Goal: Task Accomplishment & Management: Complete application form

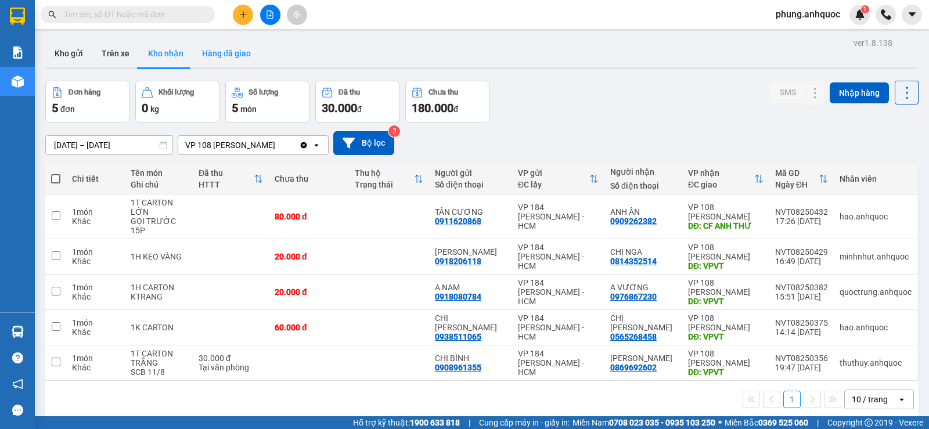
click at [231, 55] on button "Hàng đã giao" at bounding box center [226, 53] width 67 height 28
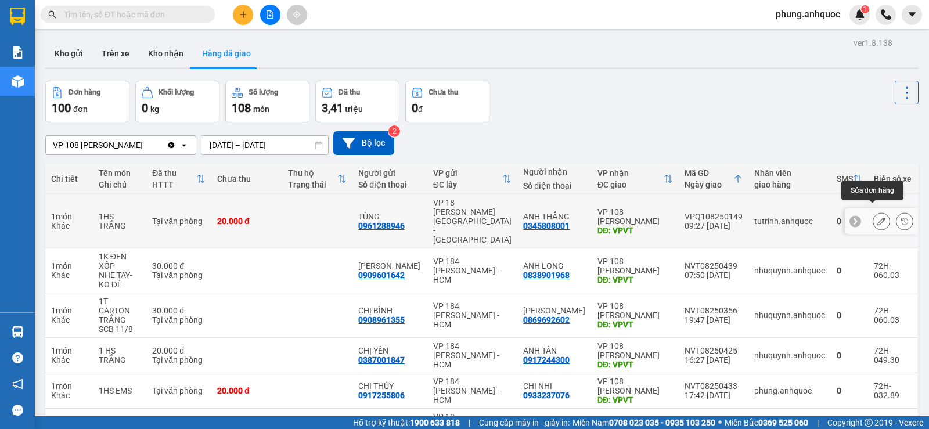
click at [878, 217] on icon at bounding box center [882, 221] width 8 height 8
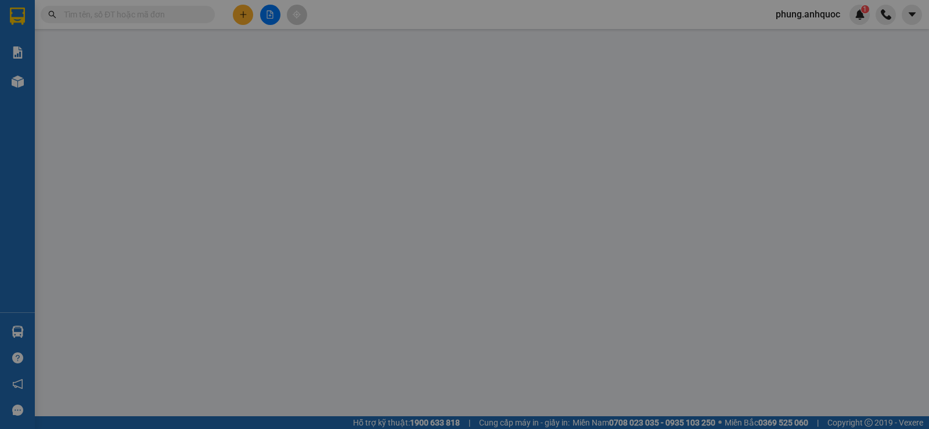
type input "0961288946"
type input "TÙNG"
type input "0345808001"
type input "ANH THẮNG"
type input "VPVT"
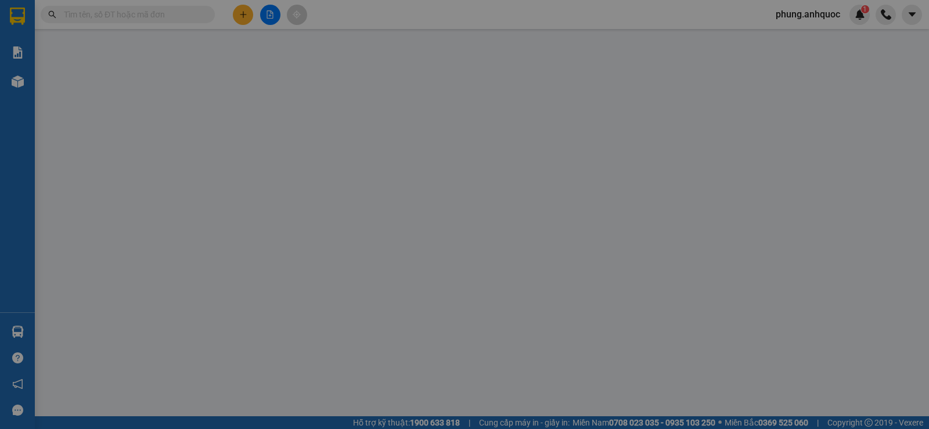
type input "CKSCB 14/8"
type input "20.000"
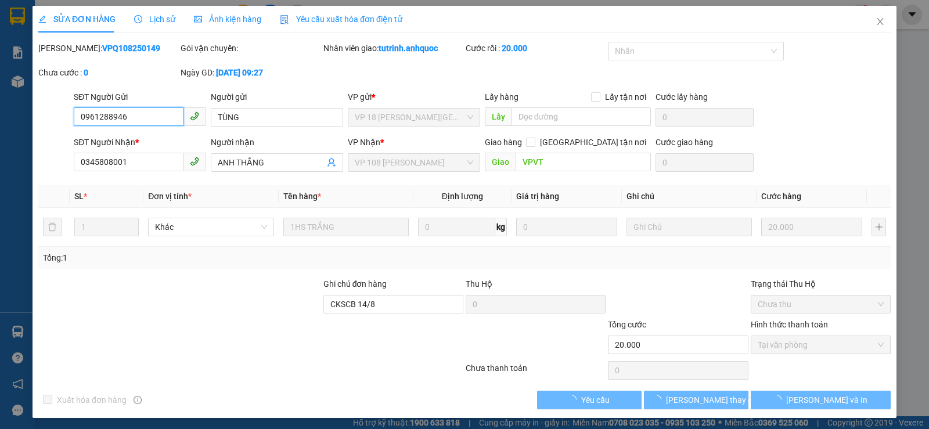
checkbox input "true"
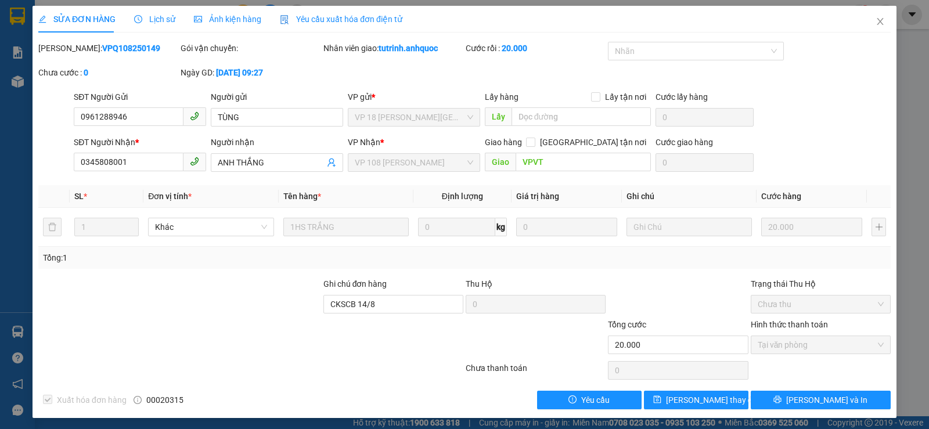
drag, startPoint x: 134, startPoint y: 50, endPoint x: 69, endPoint y: 52, distance: 64.5
click at [69, 52] on div "[PERSON_NAME]: VPQ108250149" at bounding box center [108, 48] width 140 height 13
copy b "VPQ108250149"
click at [876, 25] on icon "close" at bounding box center [880, 21] width 9 height 9
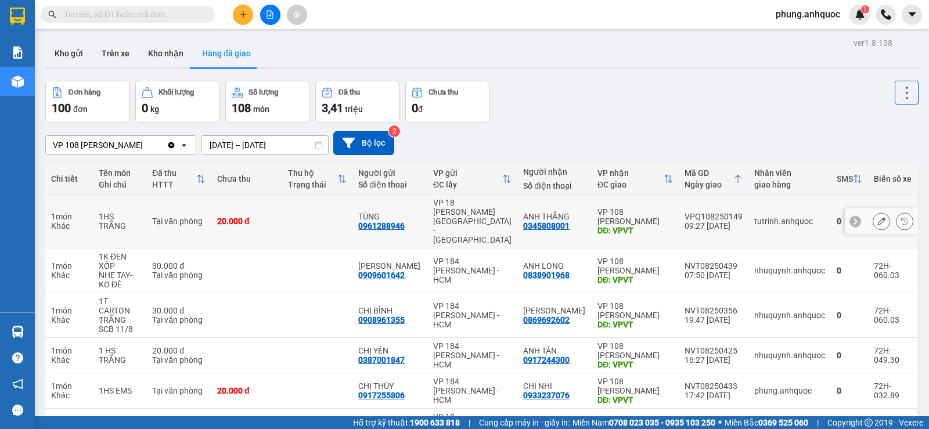
click at [796, 18] on span "phung.anhquoc" at bounding box center [808, 14] width 83 height 15
click at [801, 35] on span "Đăng xuất" at bounding box center [812, 36] width 59 height 13
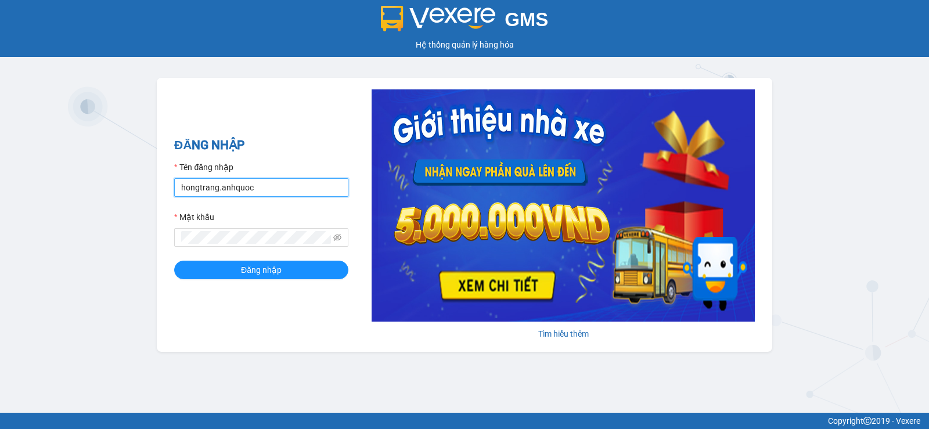
click at [275, 184] on input "hongtrang.anhquoc" at bounding box center [261, 187] width 174 height 19
type input "sang.anhquoc"
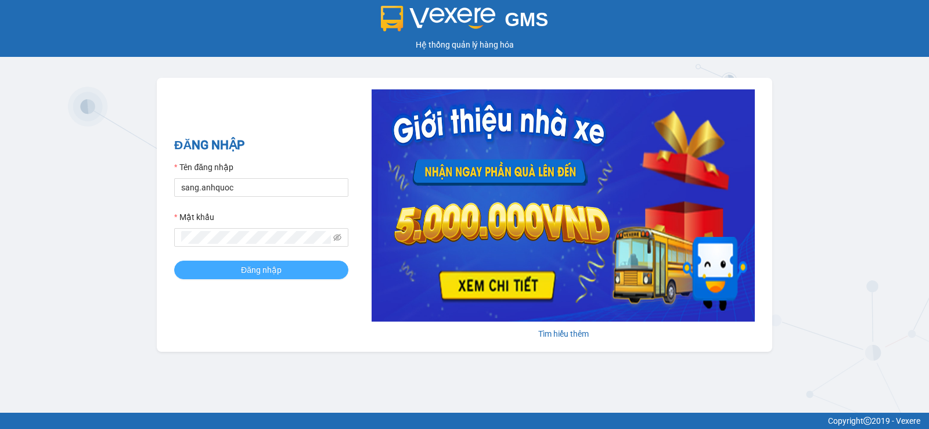
click at [274, 269] on span "Đăng nhập" at bounding box center [261, 270] width 41 height 13
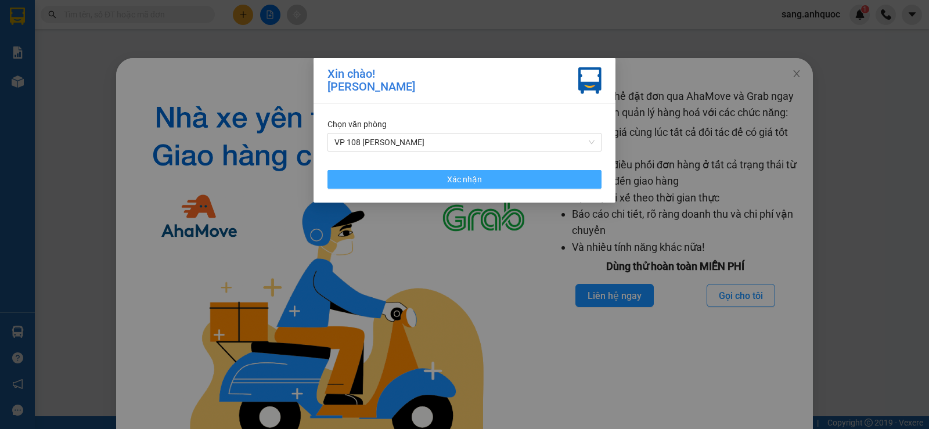
click at [474, 174] on span "Xác nhận" at bounding box center [464, 179] width 35 height 13
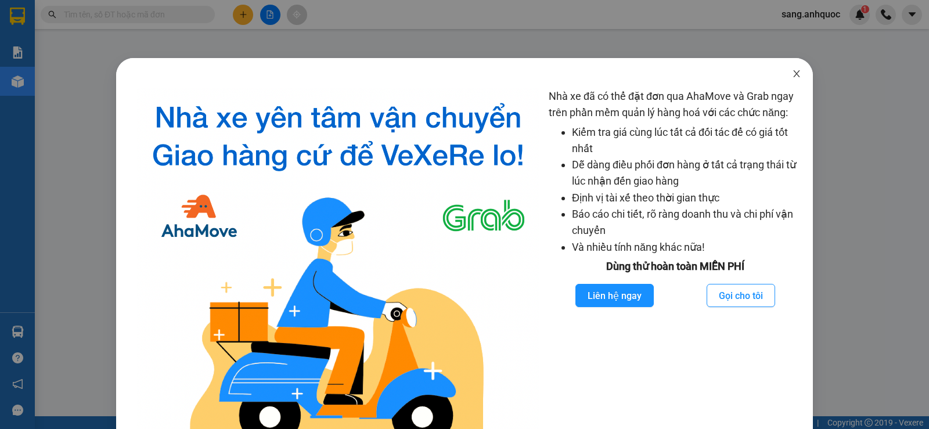
click at [793, 76] on icon "close" at bounding box center [796, 73] width 6 height 7
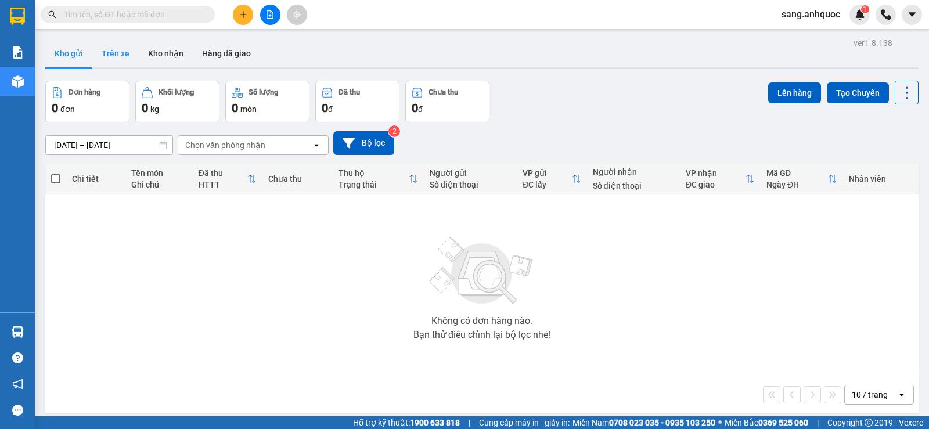
click at [117, 55] on button "Trên xe" at bounding box center [115, 53] width 46 height 28
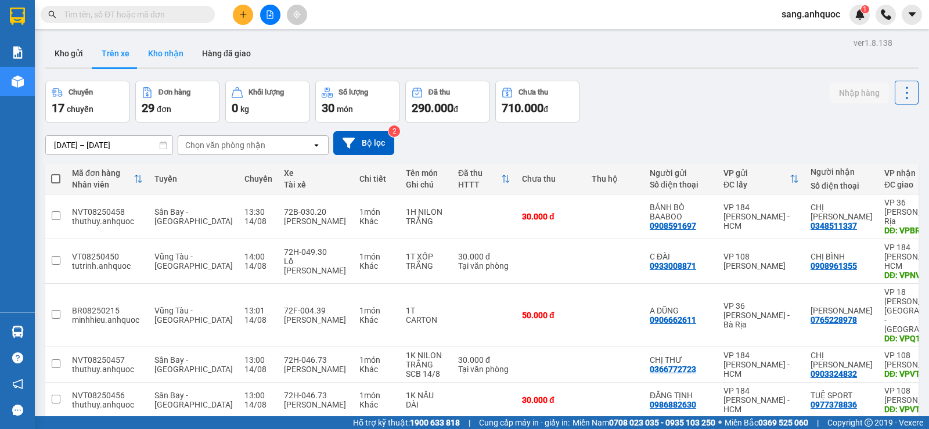
click at [167, 57] on button "Kho nhận" at bounding box center [166, 53] width 54 height 28
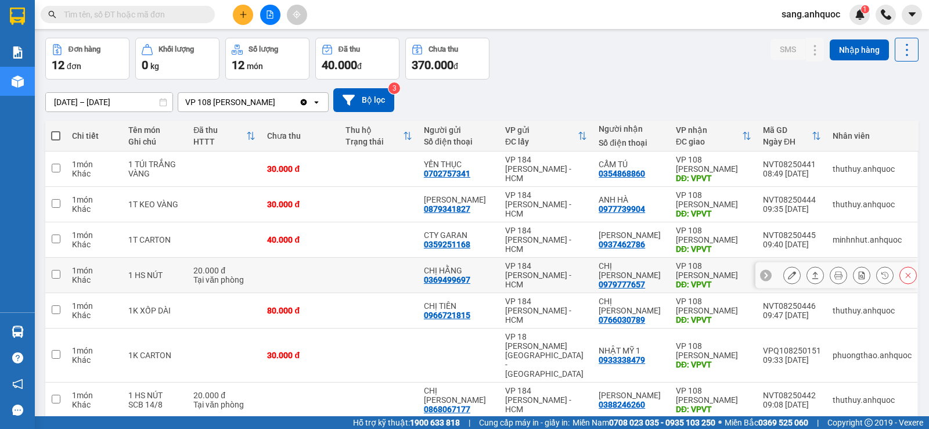
scroll to position [116, 0]
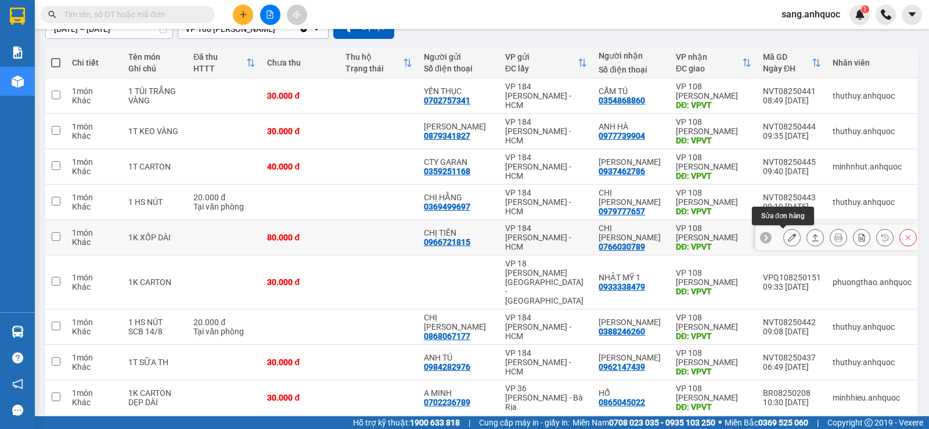
click at [788, 239] on icon at bounding box center [792, 237] width 8 height 8
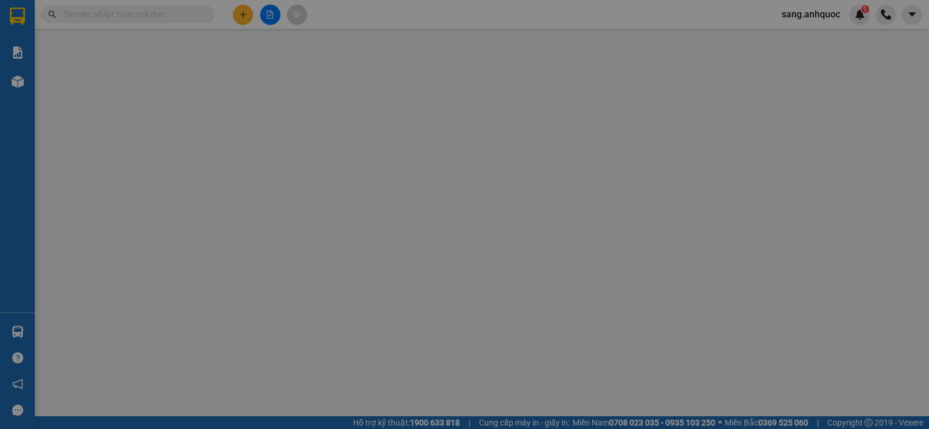
type input "0966721815"
type input "CHỊ TIÊN"
type input "0766030789"
type input "CHỊ HÂN"
type input "VPVT"
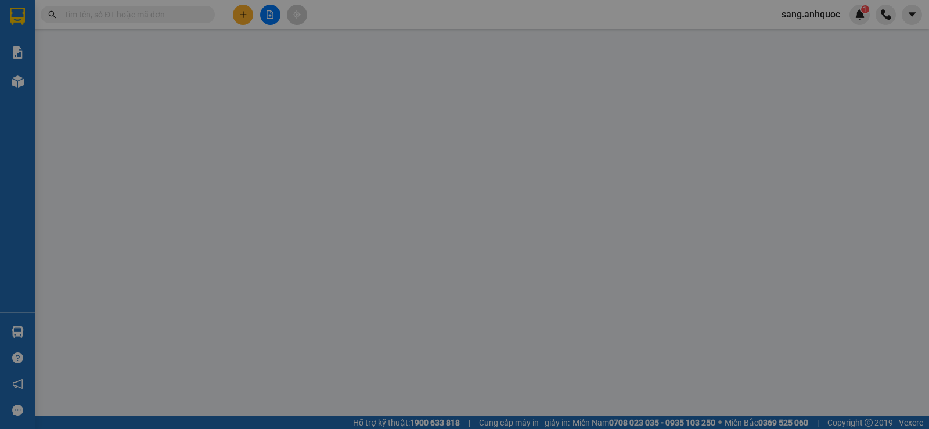
type input "80.000"
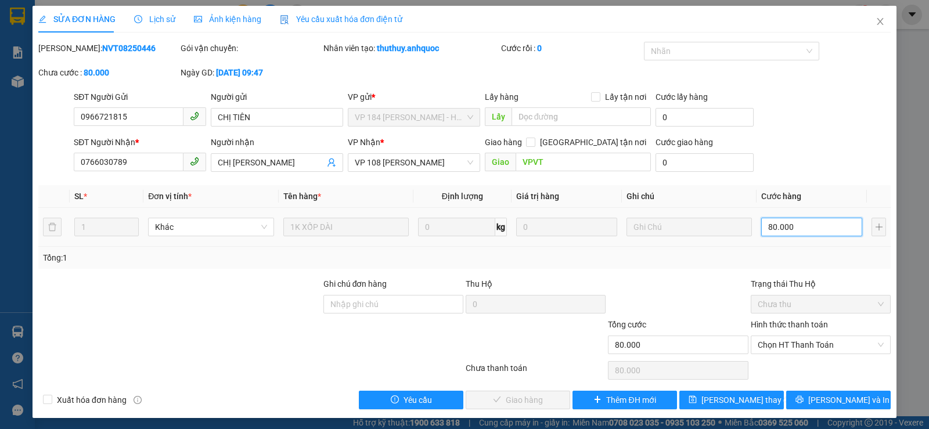
click at [799, 228] on input "80.000" at bounding box center [811, 227] width 101 height 19
type input "5"
type input "50"
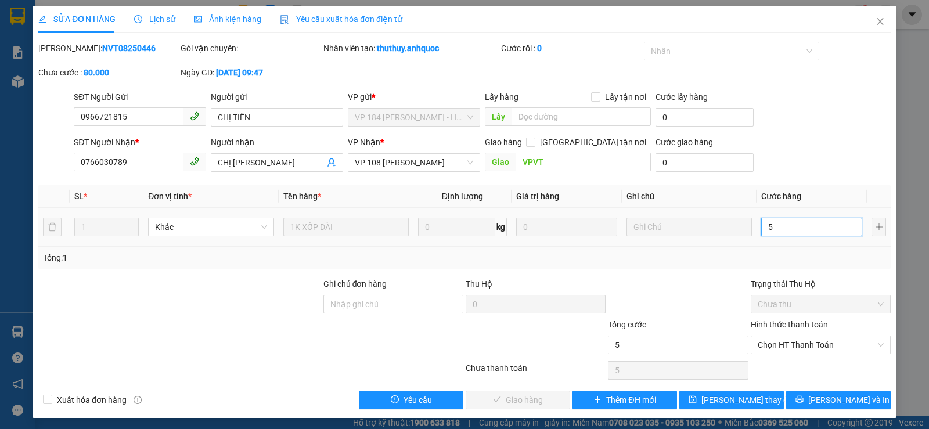
type input "50"
type input "500"
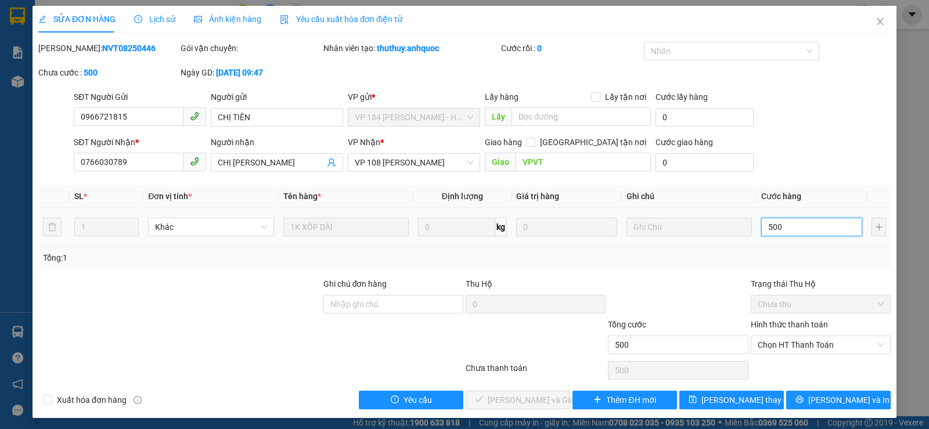
type input "5.000"
type input "50.000"
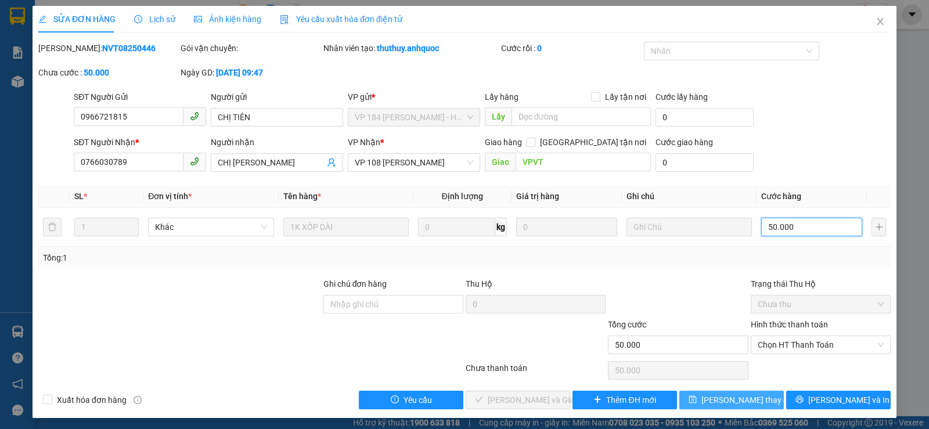
type input "50.000"
click at [749, 400] on span "[PERSON_NAME] thay đổi" at bounding box center [748, 400] width 93 height 13
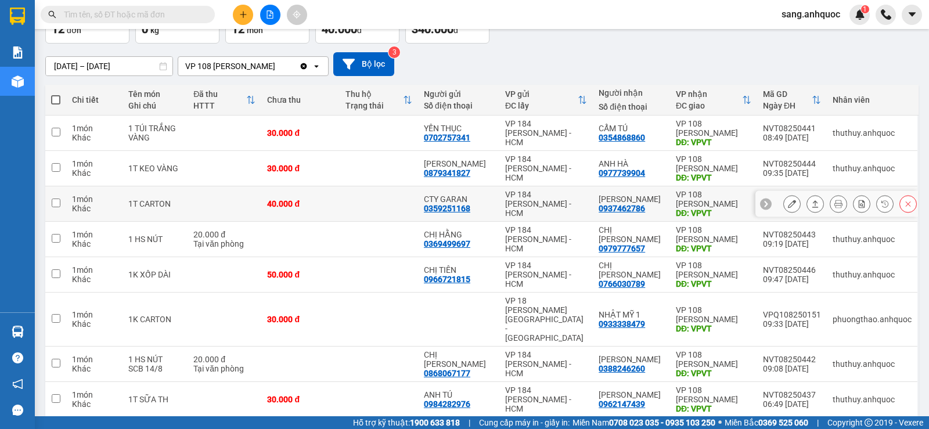
scroll to position [116, 0]
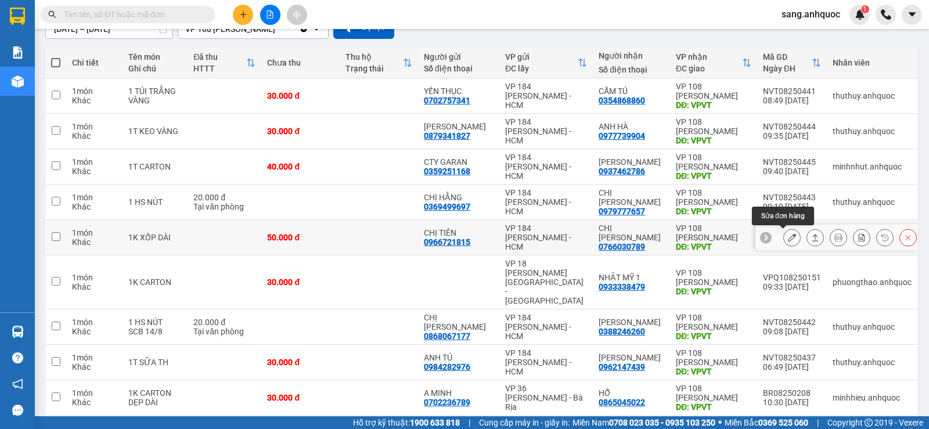
click at [788, 239] on icon at bounding box center [792, 237] width 8 height 8
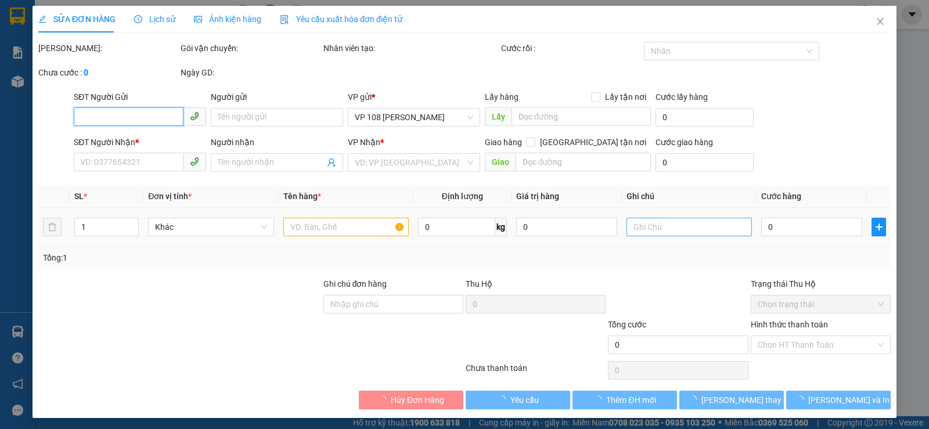
type input "0966721815"
type input "CHỊ TIÊN"
type input "0766030789"
type input "CHỊ HÂN"
type input "VPVT"
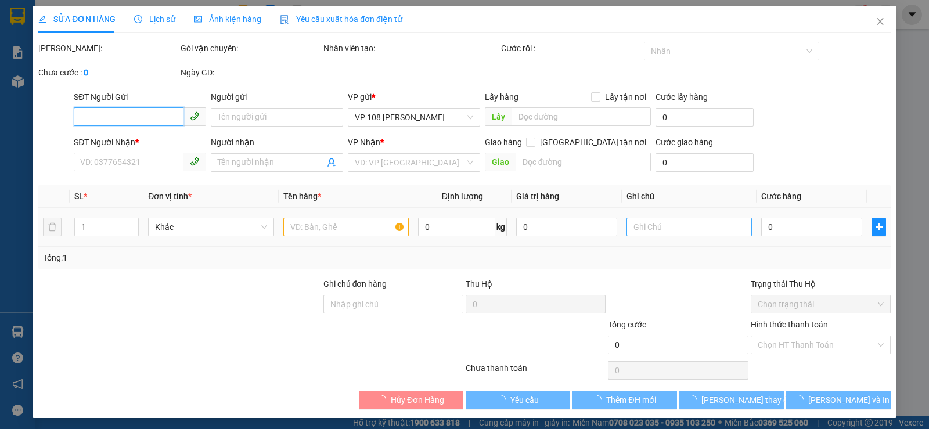
type input "50.000"
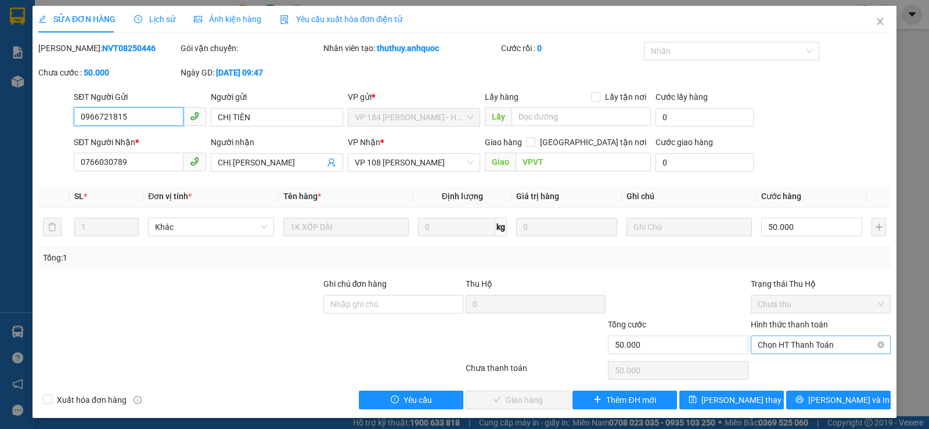
click at [770, 348] on span "Chọn HT Thanh Toán" at bounding box center [821, 344] width 126 height 17
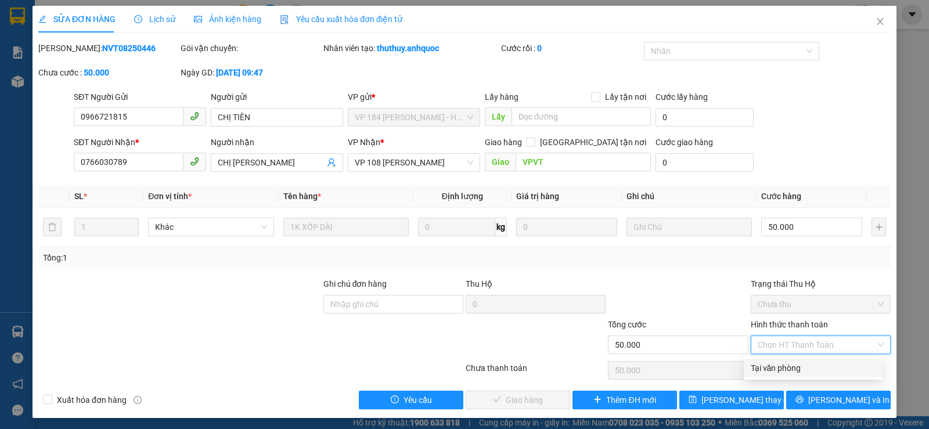
click at [774, 369] on div "Tại văn phòng" at bounding box center [813, 368] width 125 height 13
type input "0"
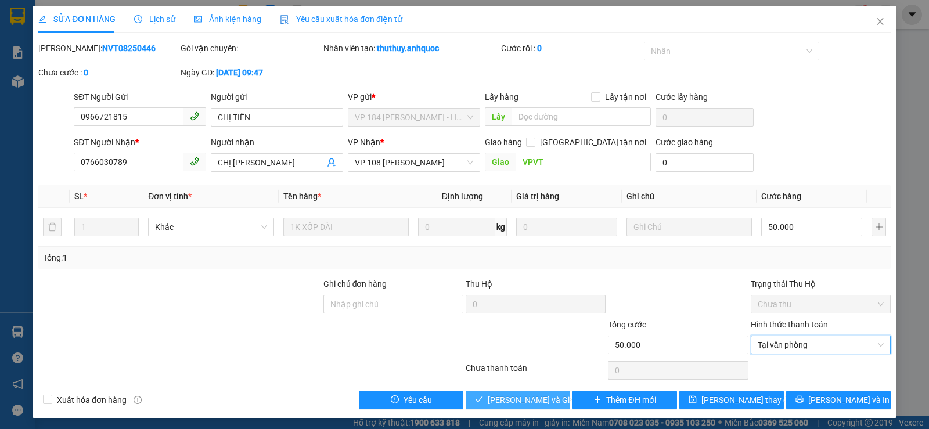
click at [535, 400] on span "Lưu và Giao hàng" at bounding box center [544, 400] width 112 height 13
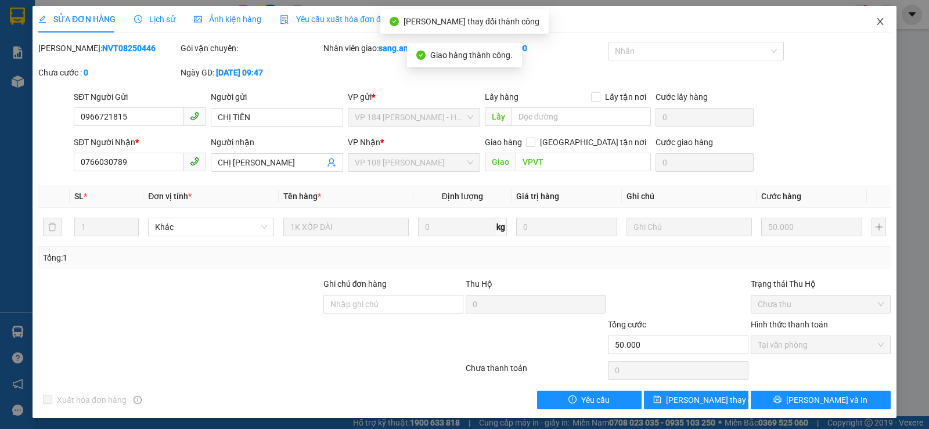
click at [876, 23] on icon "close" at bounding box center [880, 21] width 9 height 9
